Goal: Information Seeking & Learning: Learn about a topic

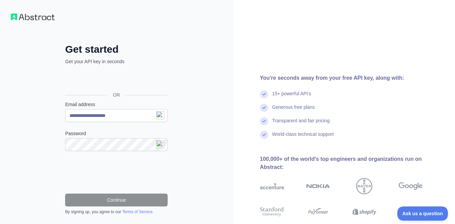
type input "**********"
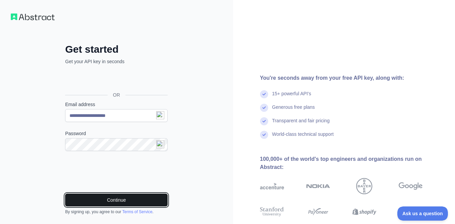
click at [129, 198] on button "Continue" at bounding box center [116, 199] width 103 height 13
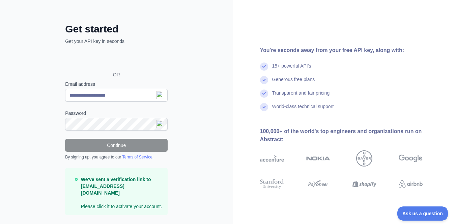
scroll to position [31, 0]
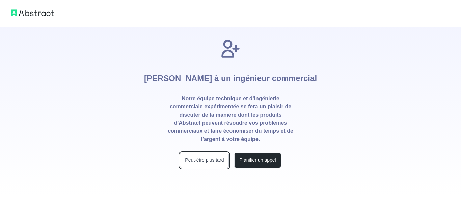
click at [205, 158] on font "Peut-être plus tard" at bounding box center [204, 159] width 39 height 5
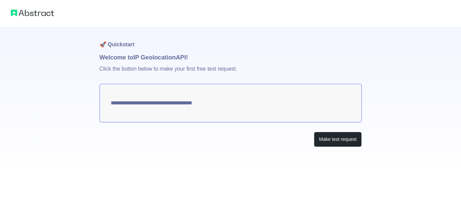
type textarea "**********"
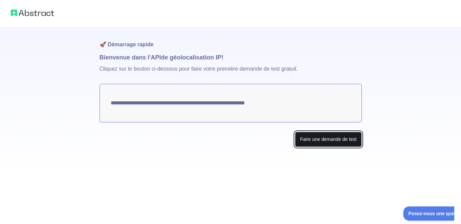
click at [324, 137] on font "Faire une demande de test" at bounding box center [328, 138] width 56 height 5
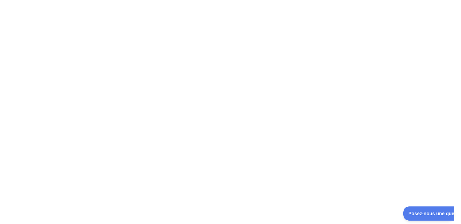
click at [296, 115] on div at bounding box center [230, 112] width 461 height 224
click at [205, 98] on div at bounding box center [230, 112] width 461 height 224
click at [54, 31] on div at bounding box center [230, 112] width 461 height 224
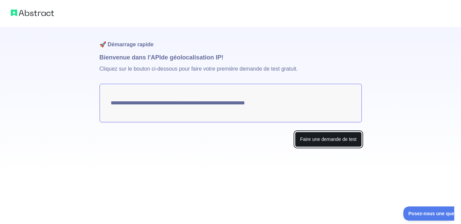
click at [334, 137] on font "Faire une demande de test" at bounding box center [328, 138] width 56 height 5
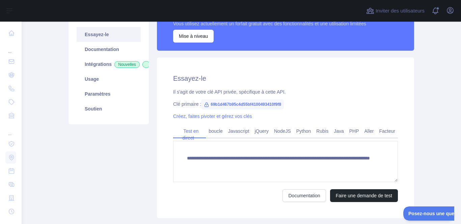
scroll to position [101, 0]
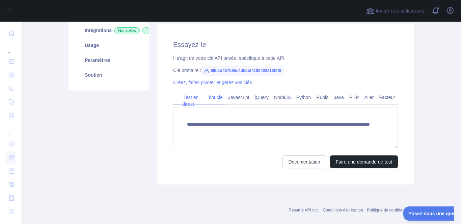
click at [209, 97] on font "boucle" at bounding box center [216, 96] width 14 height 5
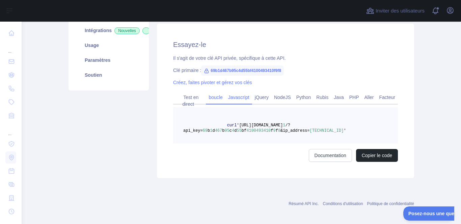
click at [239, 100] on link "Javascript" at bounding box center [238, 97] width 27 height 11
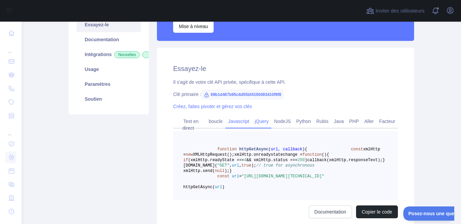
scroll to position [67, 0]
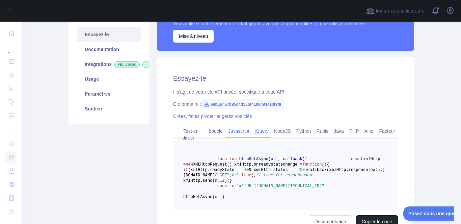
click at [265, 131] on font "jQuery" at bounding box center [262, 130] width 14 height 5
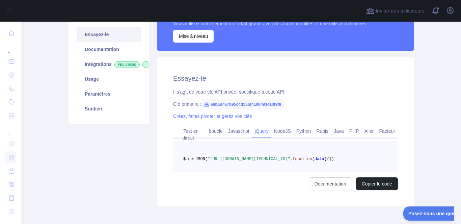
scroll to position [101, 0]
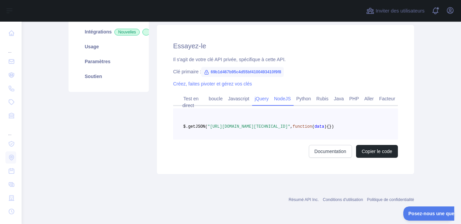
click at [282, 99] on font "NodeJS" at bounding box center [282, 98] width 17 height 5
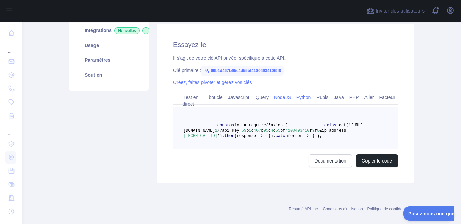
click at [299, 98] on font "Python" at bounding box center [303, 96] width 15 height 5
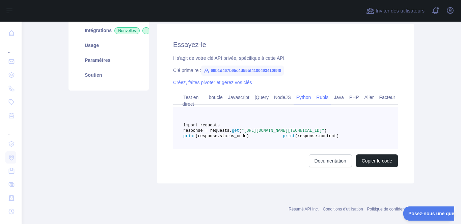
click at [321, 96] on font "Rubis" at bounding box center [322, 96] width 12 height 5
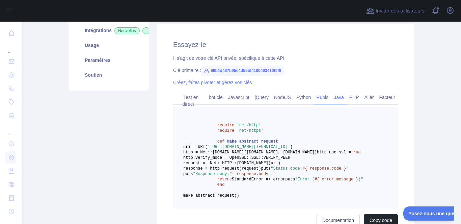
click at [337, 96] on font "Java" at bounding box center [339, 96] width 10 height 5
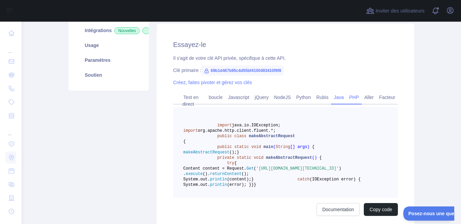
click at [352, 97] on font "PHP" at bounding box center [354, 96] width 10 height 5
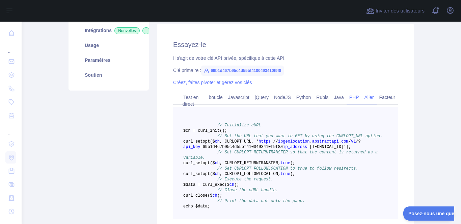
click at [368, 96] on font "Aller" at bounding box center [368, 96] width 9 height 5
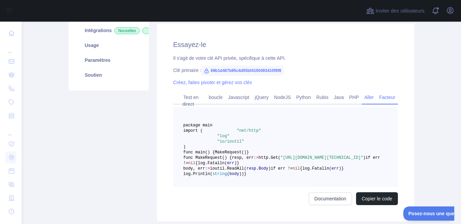
click at [383, 99] on font "Facteur" at bounding box center [387, 96] width 16 height 5
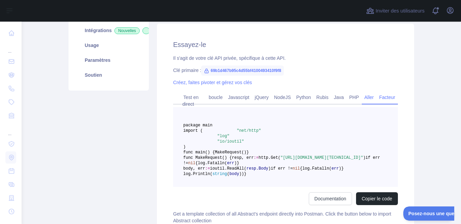
scroll to position [88, 0]
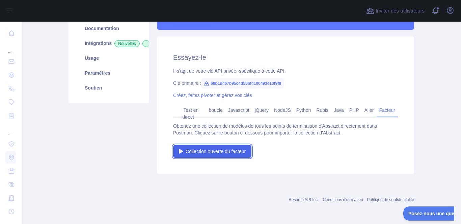
click at [217, 149] on font "Collection ouverte du facteur" at bounding box center [216, 150] width 60 height 5
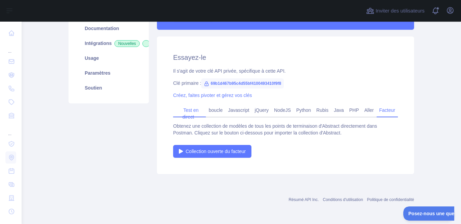
click at [183, 108] on font "Test en direct" at bounding box center [191, 113] width 16 height 12
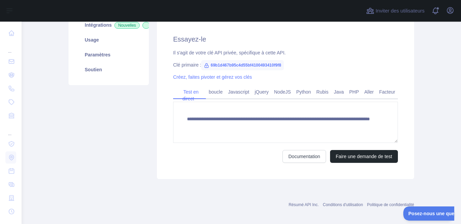
scroll to position [112, 0]
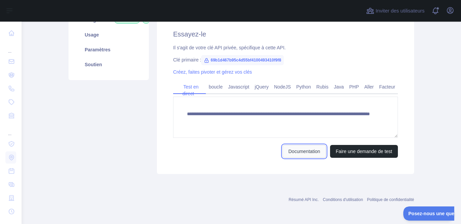
click at [310, 150] on font "Documentation" at bounding box center [304, 150] width 32 height 5
